Goal: Task Accomplishment & Management: Use online tool/utility

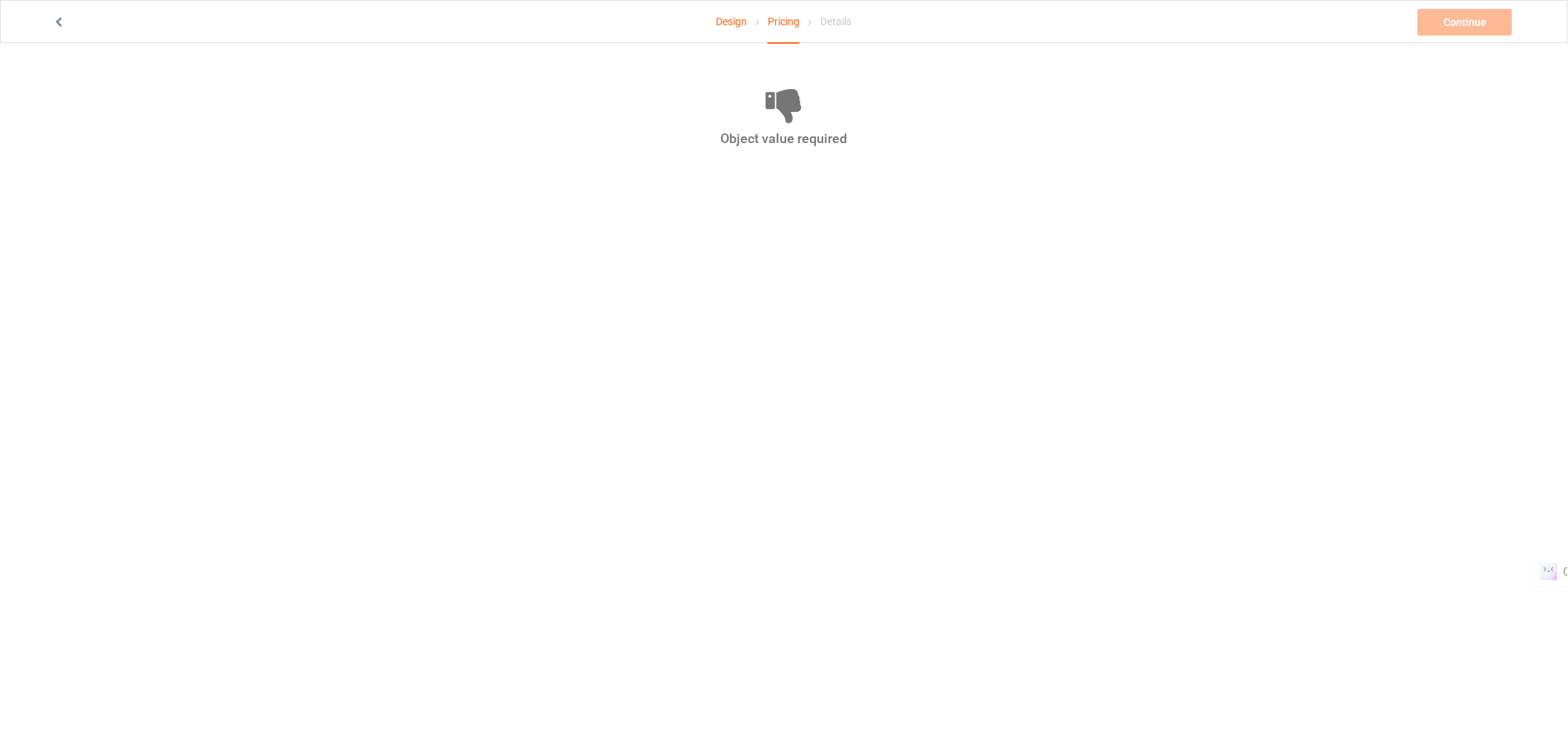
click at [732, 19] on link "Design" at bounding box center [730, 22] width 31 height 42
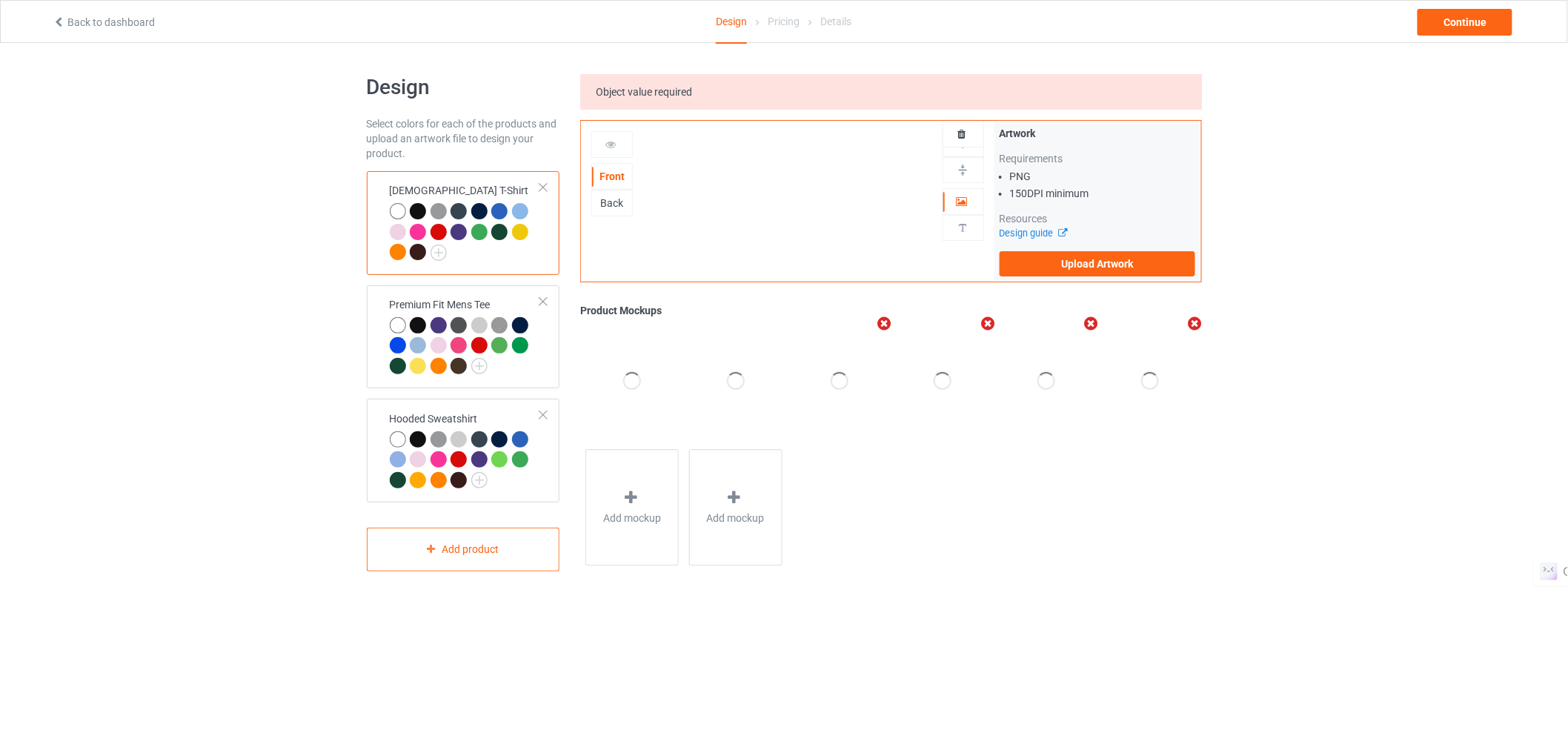
click at [112, 18] on link "Back to dashboard" at bounding box center [103, 22] width 102 height 12
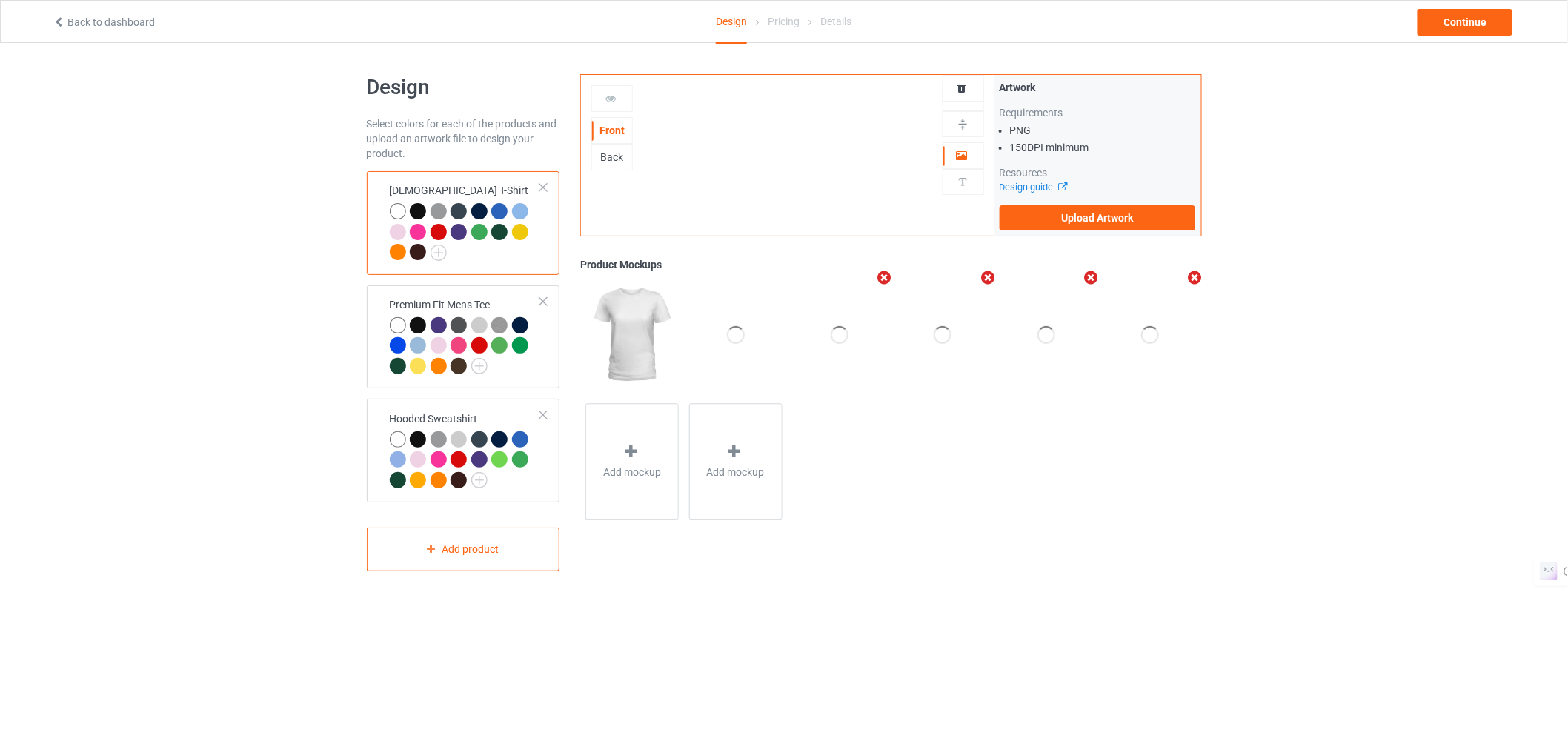
click at [112, 18] on link "Back to dashboard" at bounding box center [103, 22] width 102 height 12
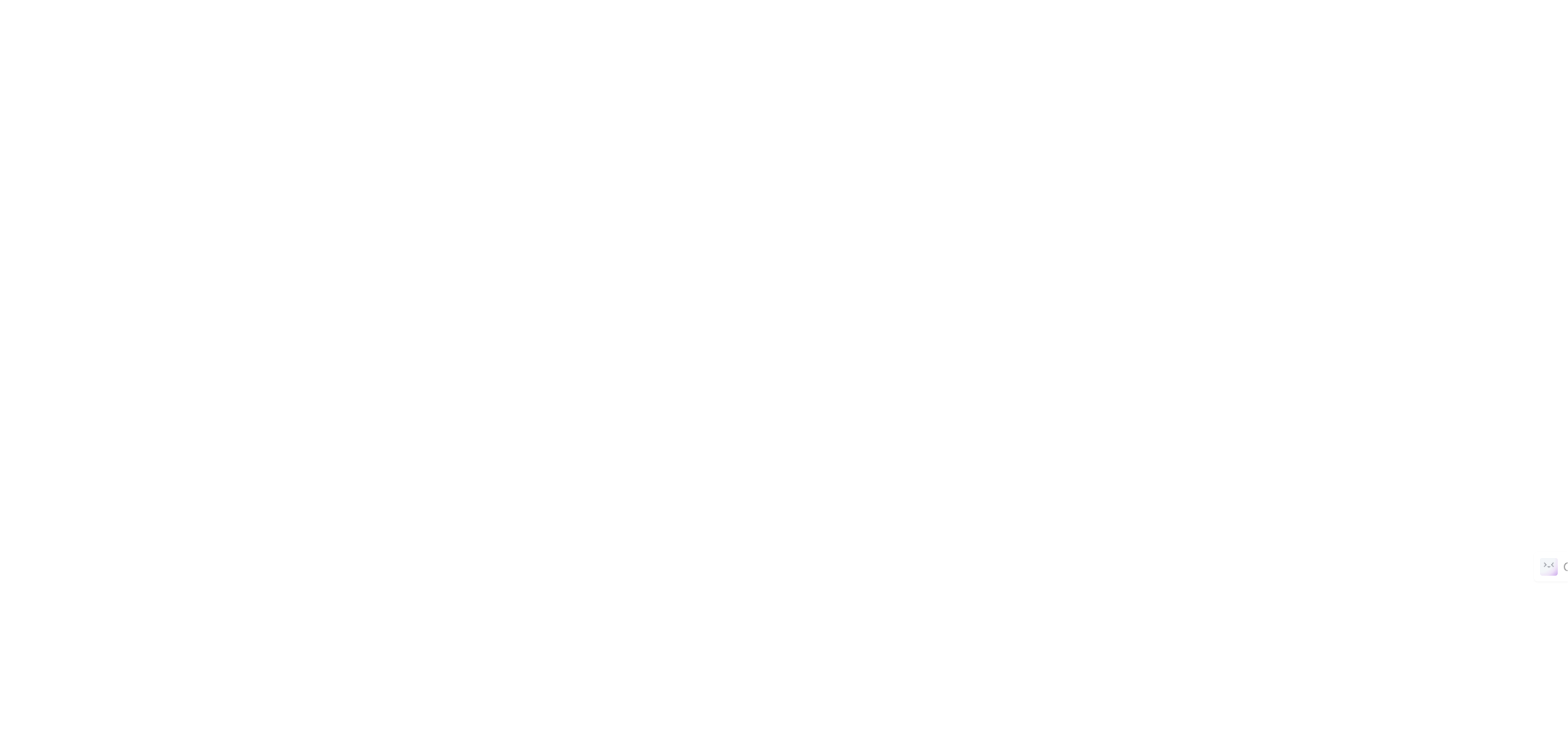
click at [681, 200] on body at bounding box center [784, 372] width 1568 height 744
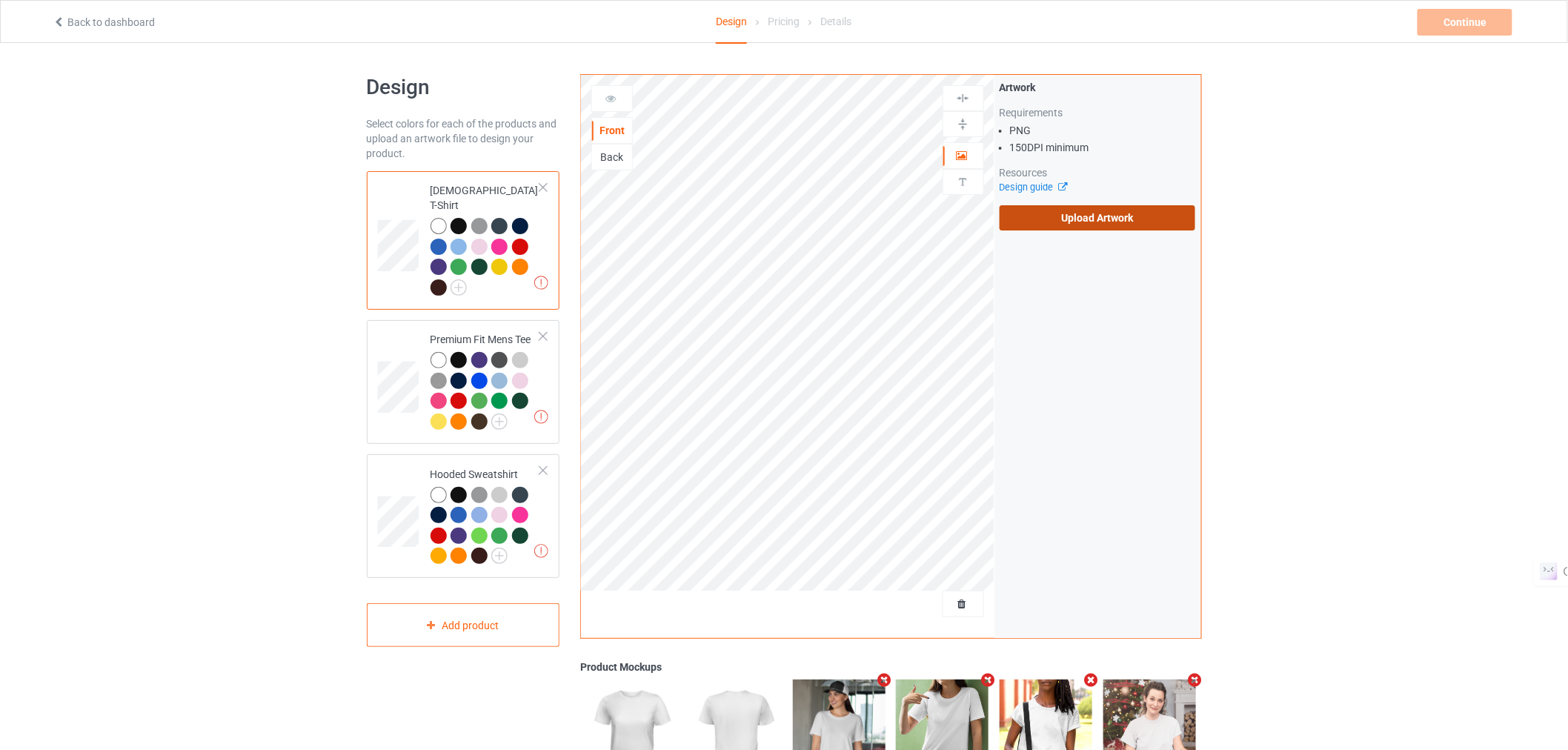
click at [1057, 210] on label "Upload Artwork" at bounding box center [1098, 218] width 197 height 25
click at [0, 0] on input "Upload Artwork" at bounding box center [0, 0] width 0 height 0
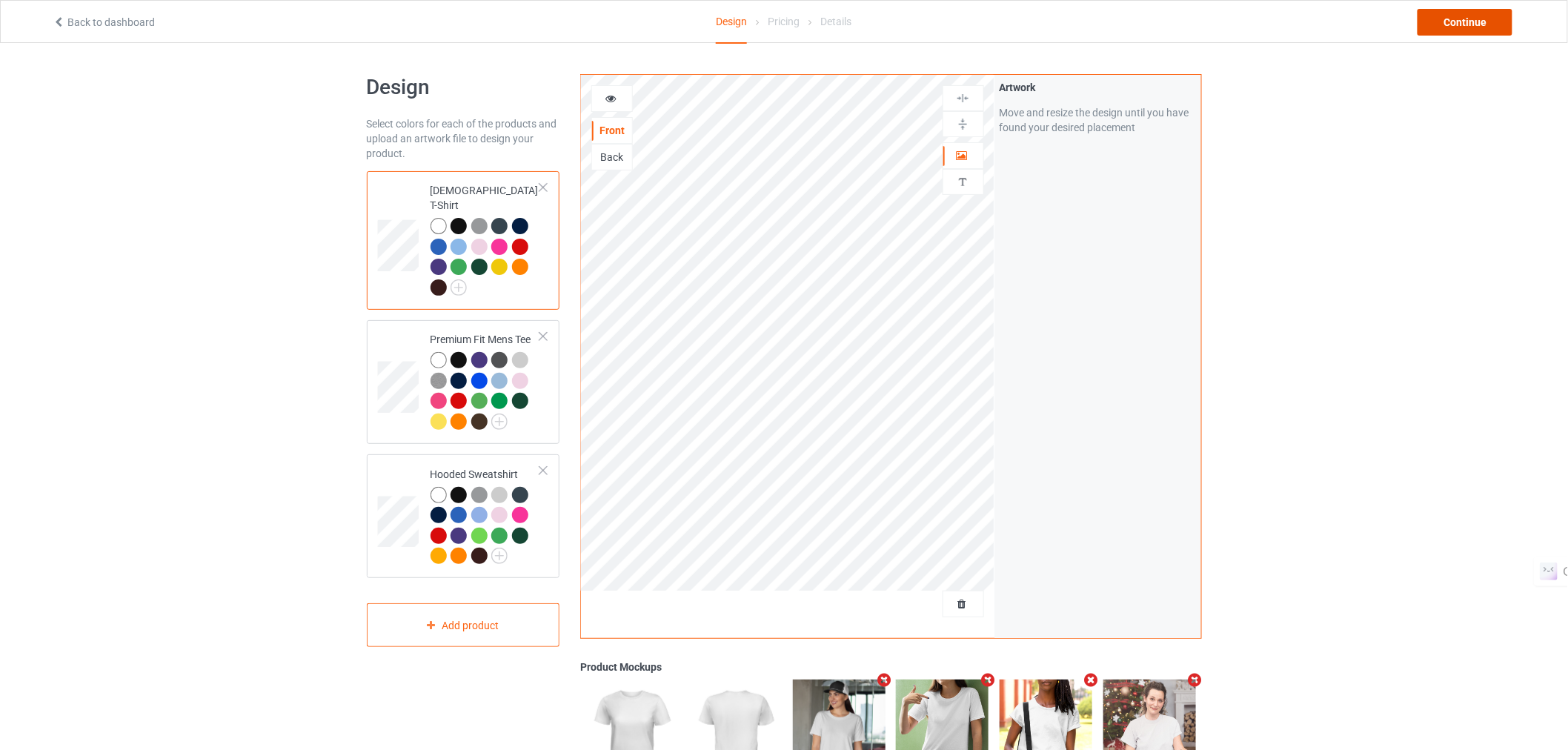
click at [1486, 18] on div "Continue" at bounding box center [1465, 22] width 94 height 27
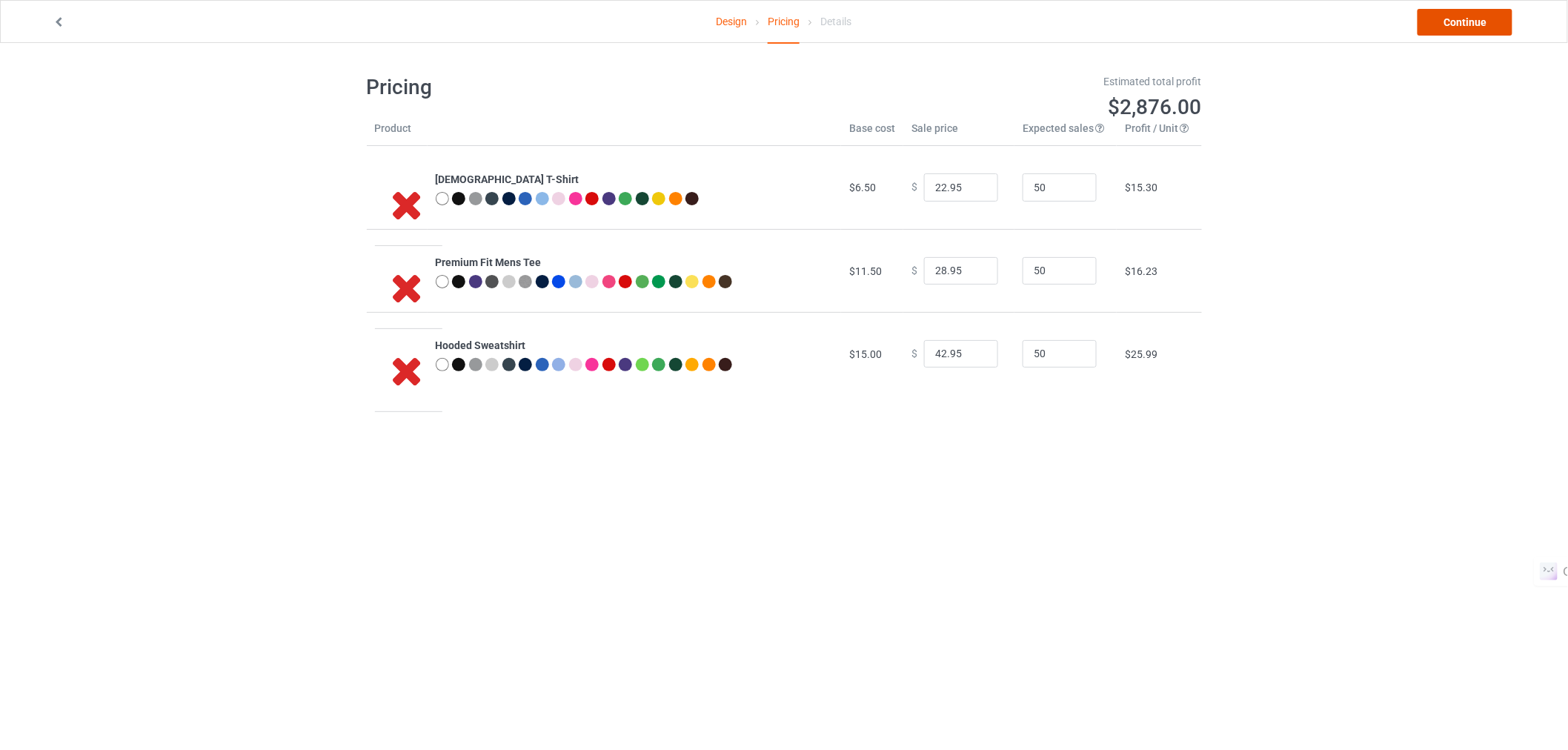
click at [1465, 30] on link "Continue" at bounding box center [1465, 22] width 94 height 27
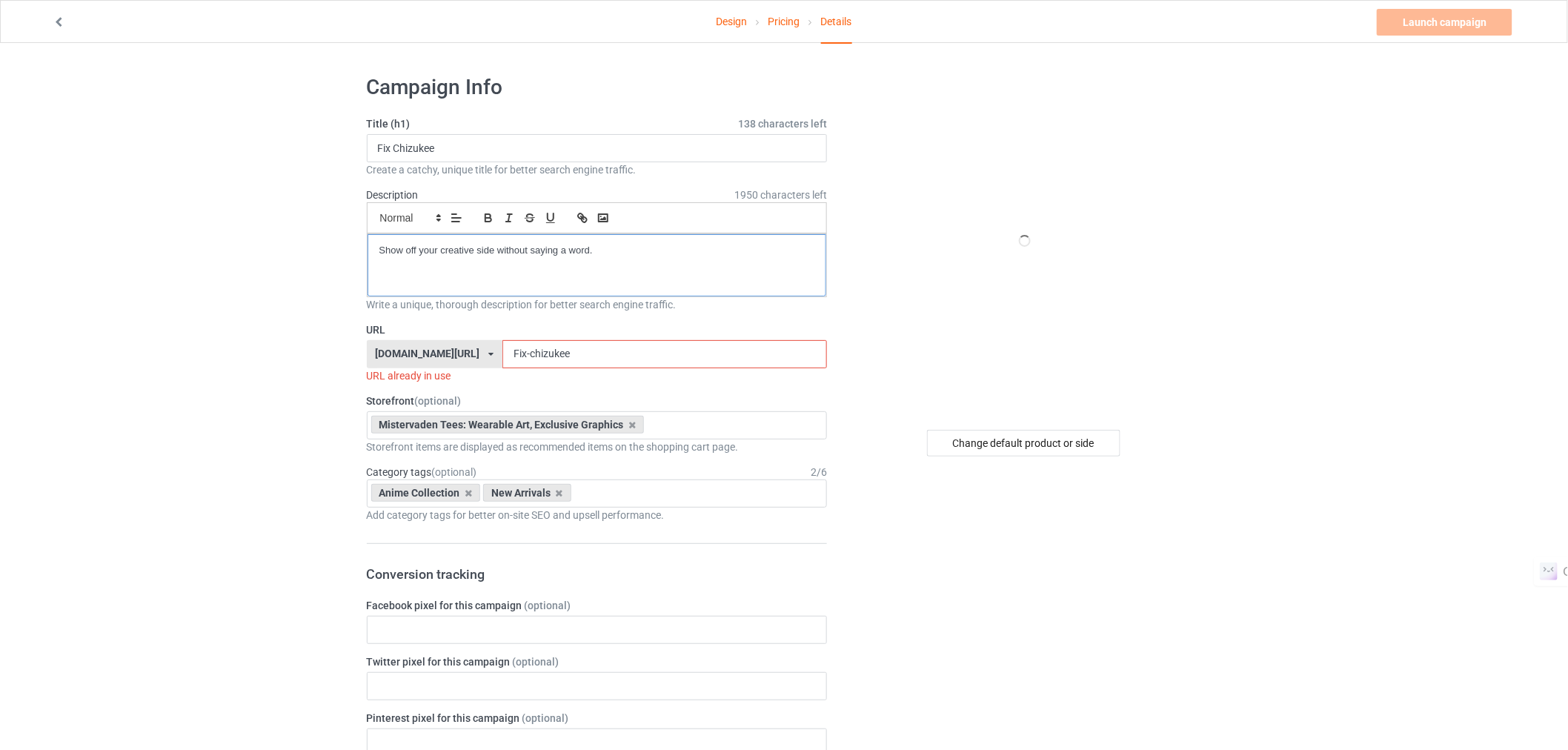
click at [598, 262] on div "Show off your creative side without saying a word." at bounding box center [597, 265] width 459 height 63
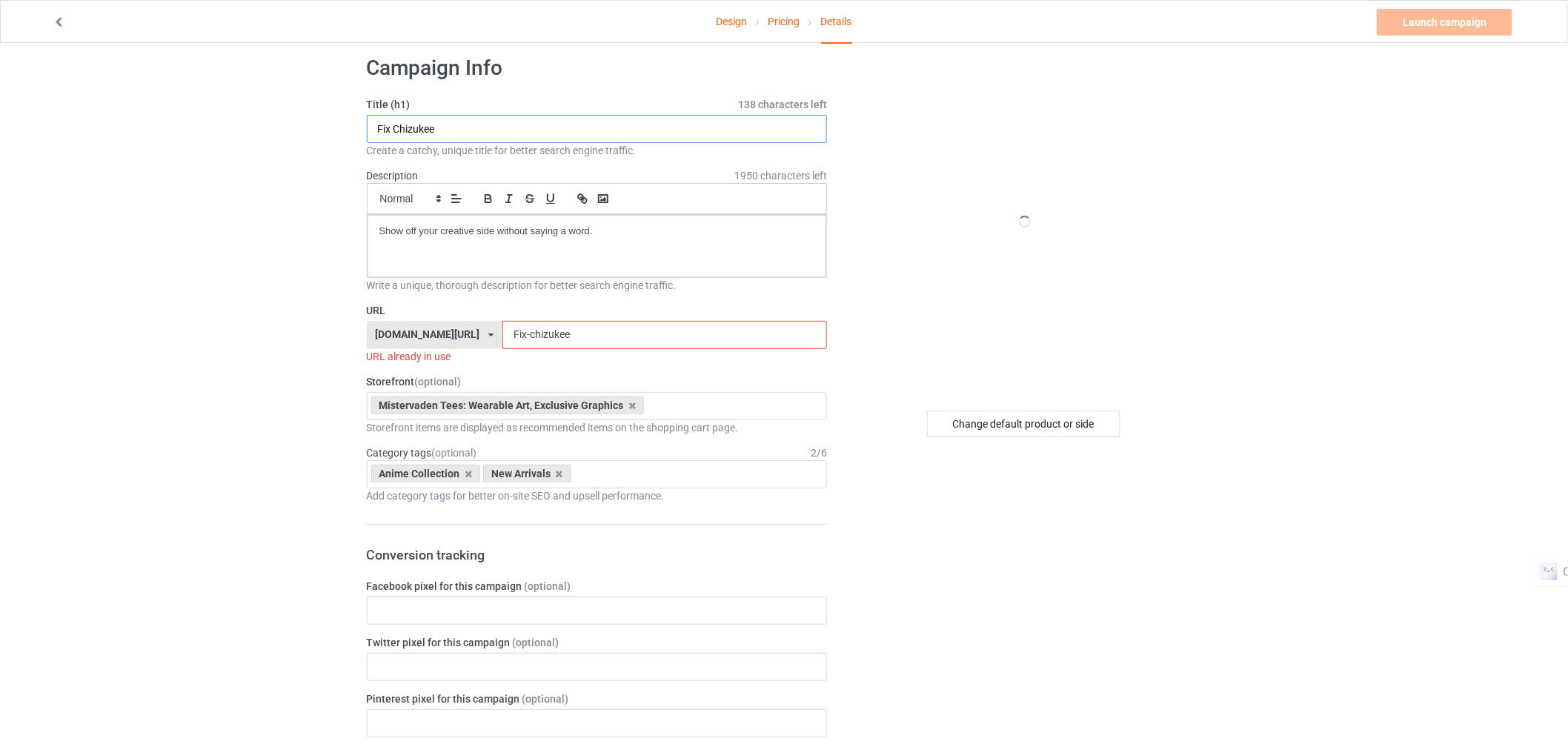
click at [469, 131] on input "Fix Chizukee" at bounding box center [597, 129] width 461 height 28
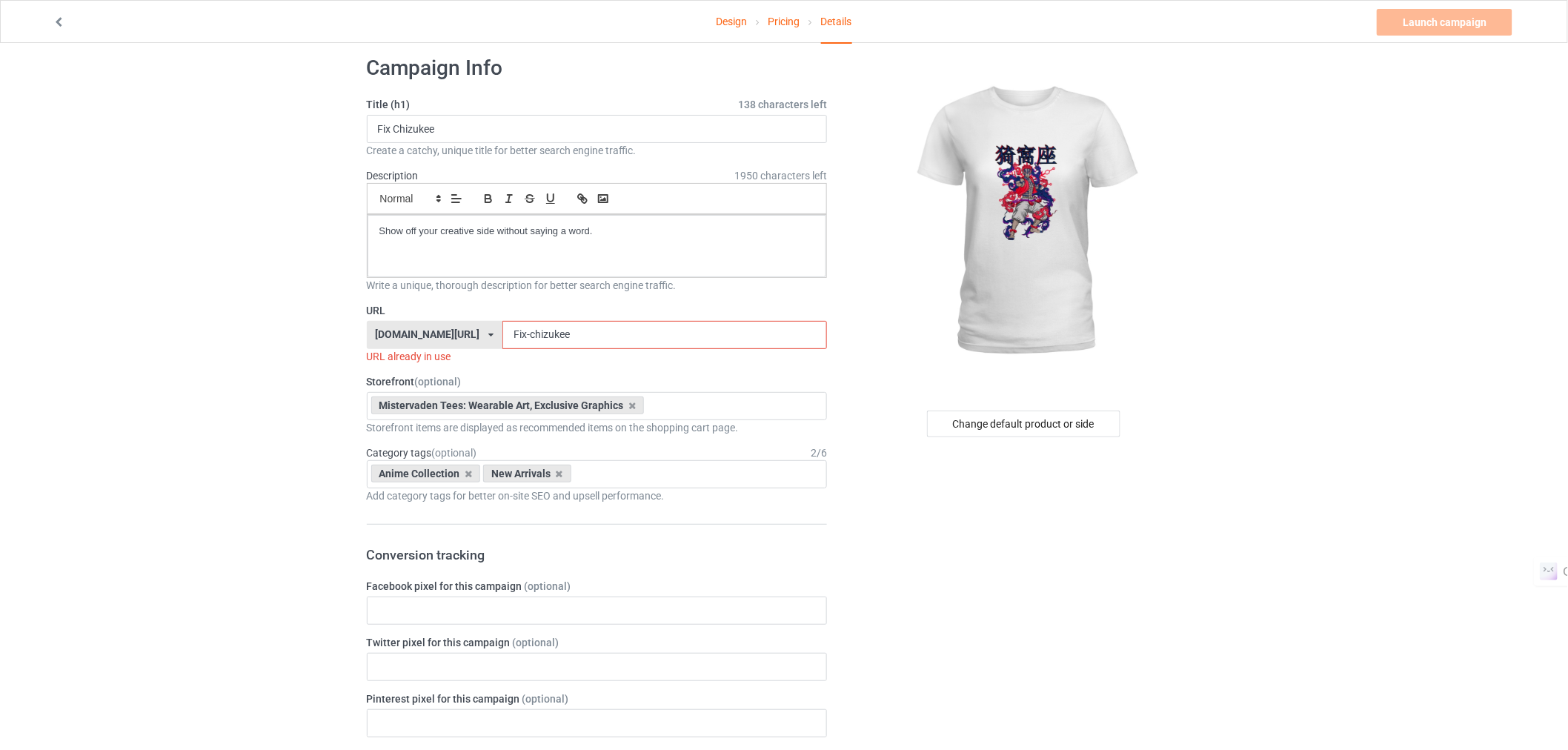
click at [1156, 334] on img at bounding box center [1024, 222] width 266 height 334
drag, startPoint x: 447, startPoint y: 129, endPoint x: 339, endPoint y: 138, distance: 108.4
type input "Raw Chinese Man"
